Goal: Task Accomplishment & Management: Manage account settings

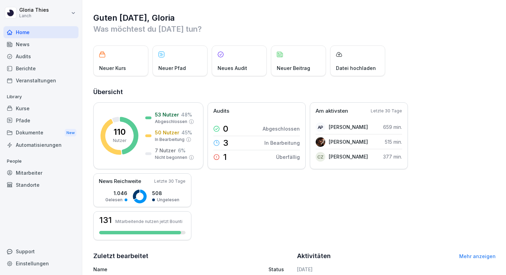
click at [31, 135] on div "Dokumente New" at bounding box center [40, 132] width 75 height 13
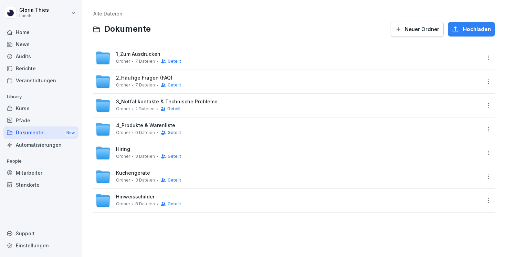
click at [221, 131] on div "4_Produkte & Warenliste Ordner 0 Dateien Geteilt" at bounding box center [287, 129] width 385 height 15
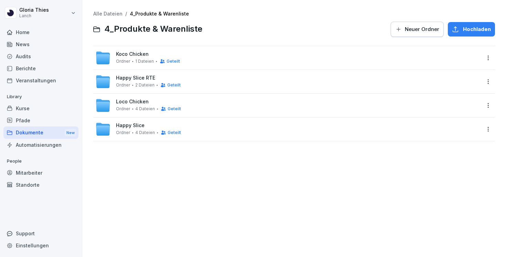
click at [486, 58] on html "[PERSON_NAME] Lanch Home News Audits Berichte Veranstaltungen Library Kurse Pfa…" at bounding box center [253, 128] width 506 height 257
click at [215, 181] on html "[PERSON_NAME] Lanch Home News Audits Berichte Veranstaltungen Library Kurse Pfa…" at bounding box center [253, 128] width 506 height 257
click at [228, 57] on div "Koco Chicken Ordner 1 Dateien Geteilt" at bounding box center [287, 57] width 385 height 15
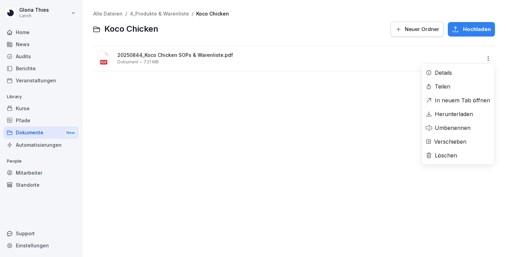
click at [489, 61] on html "[PERSON_NAME] Lanch Home News Audits Berichte Veranstaltungen Library Kurse Pfa…" at bounding box center [253, 128] width 506 height 257
drag, startPoint x: 439, startPoint y: 158, endPoint x: 448, endPoint y: 155, distance: 9.5
click at [448, 155] on div "Löschen" at bounding box center [446, 155] width 22 height 8
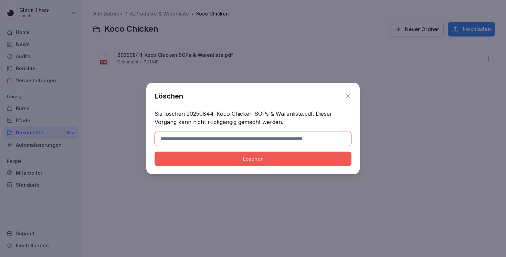
click at [349, 96] on icon at bounding box center [348, 96] width 7 height 7
